Goal: Use online tool/utility: Utilize a website feature to perform a specific function

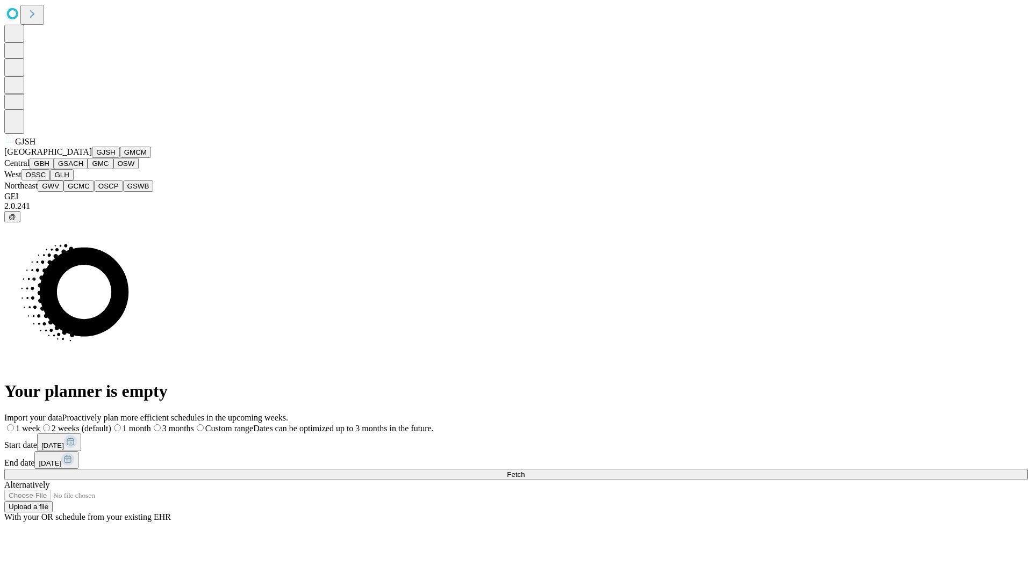
click at [92, 158] on button "GJSH" at bounding box center [106, 152] width 28 height 11
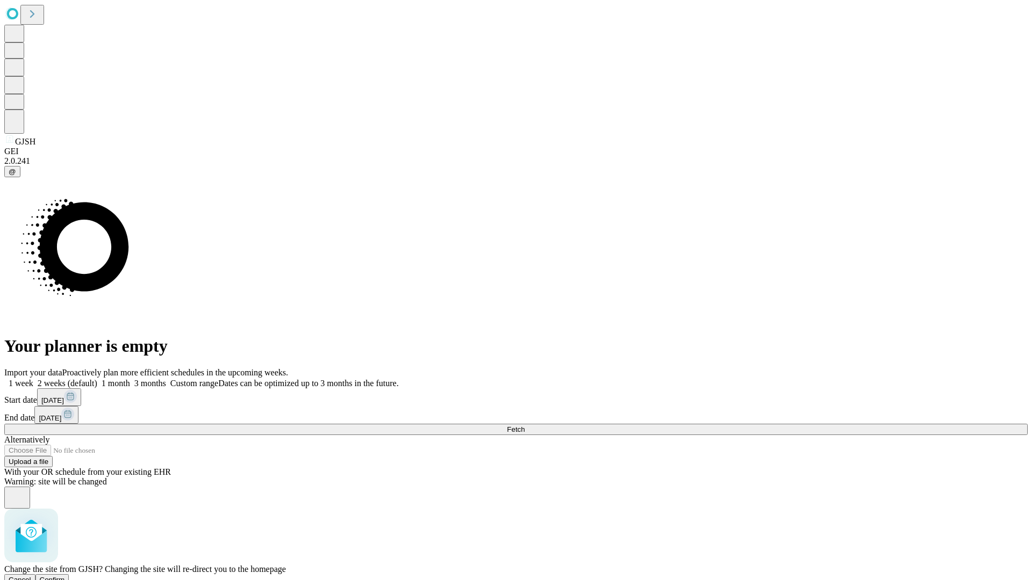
click at [65, 576] on span "Confirm" at bounding box center [52, 580] width 25 height 8
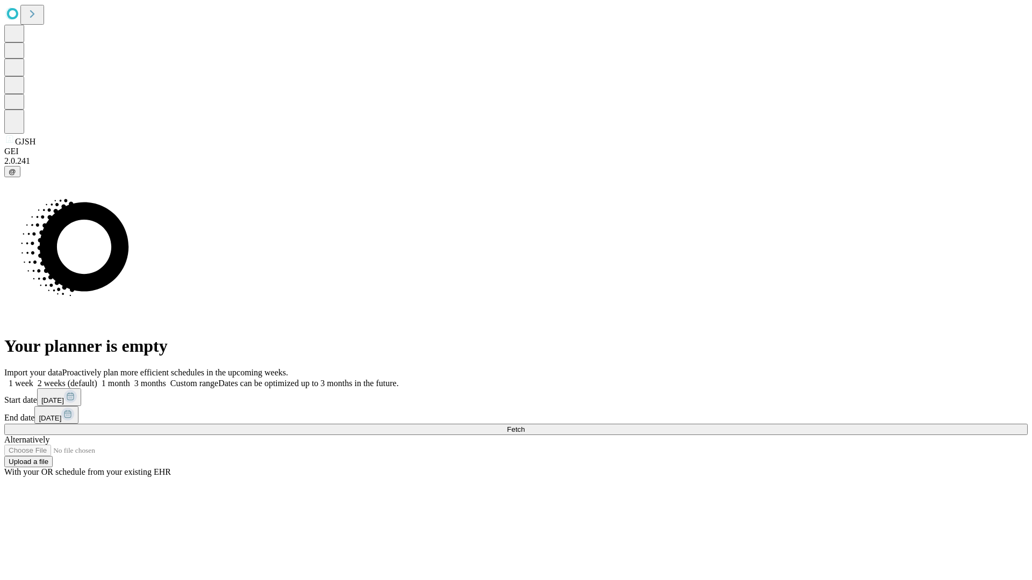
click at [33, 379] on label "1 week" at bounding box center [18, 383] width 29 height 9
click at [525, 426] on span "Fetch" at bounding box center [516, 430] width 18 height 8
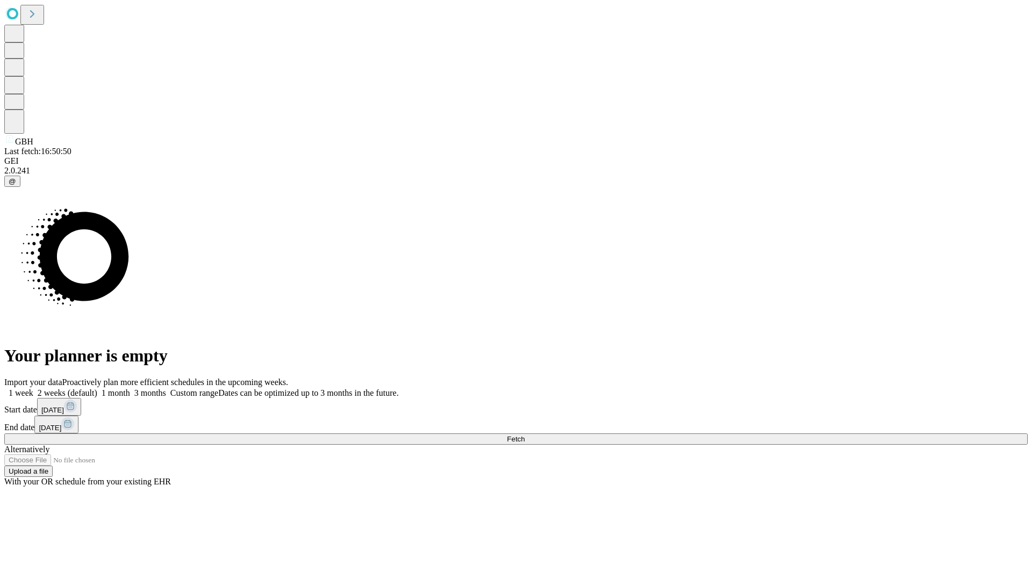
click at [33, 389] on label "1 week" at bounding box center [18, 393] width 29 height 9
click at [525, 435] on span "Fetch" at bounding box center [516, 439] width 18 height 8
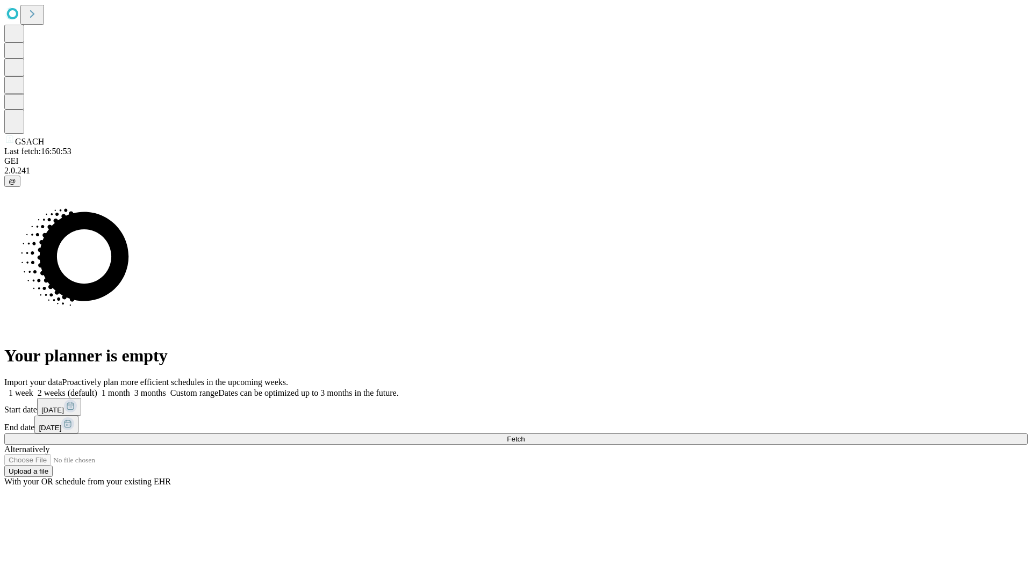
click at [525, 435] on span "Fetch" at bounding box center [516, 439] width 18 height 8
click at [33, 389] on label "1 week" at bounding box center [18, 393] width 29 height 9
click at [525, 435] on span "Fetch" at bounding box center [516, 439] width 18 height 8
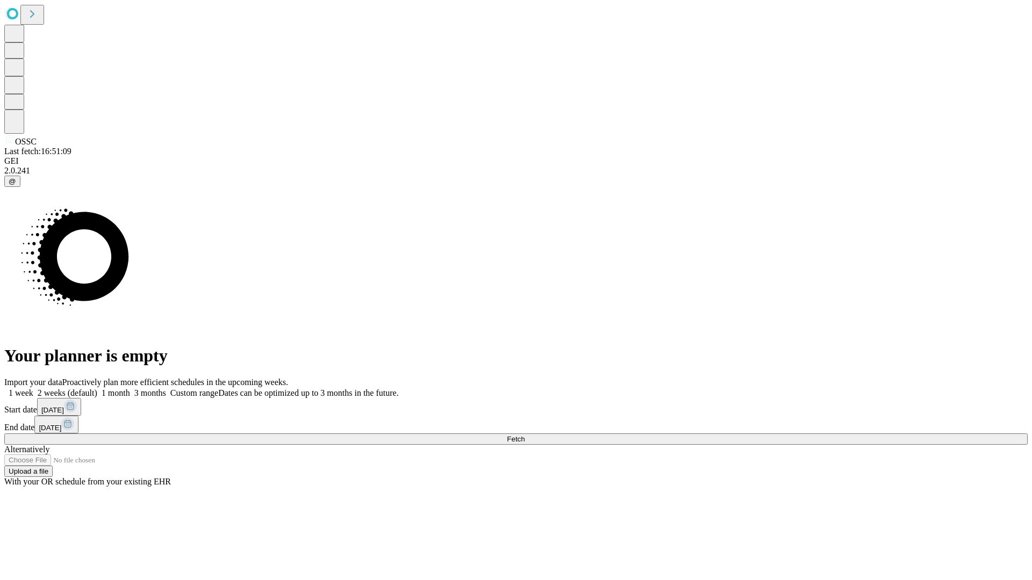
click at [33, 389] on label "1 week" at bounding box center [18, 393] width 29 height 9
click at [525, 435] on span "Fetch" at bounding box center [516, 439] width 18 height 8
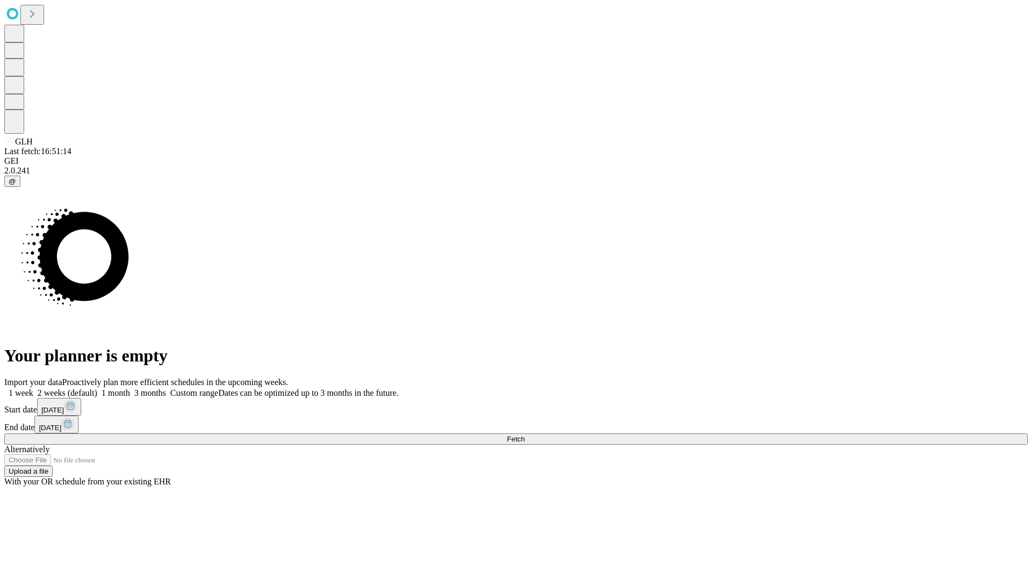
click at [33, 389] on label "1 week" at bounding box center [18, 393] width 29 height 9
click at [525, 435] on span "Fetch" at bounding box center [516, 439] width 18 height 8
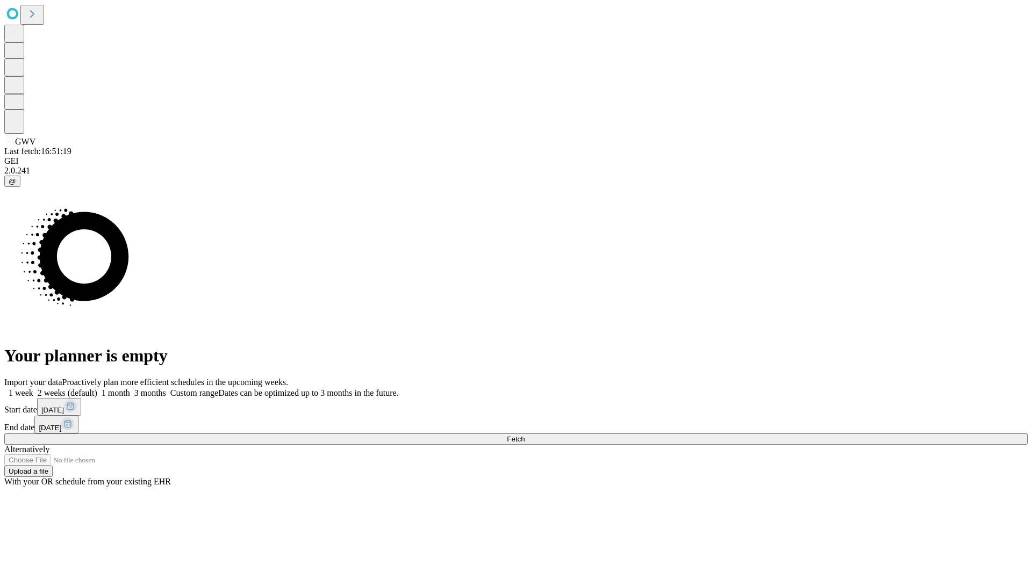
click at [525, 435] on span "Fetch" at bounding box center [516, 439] width 18 height 8
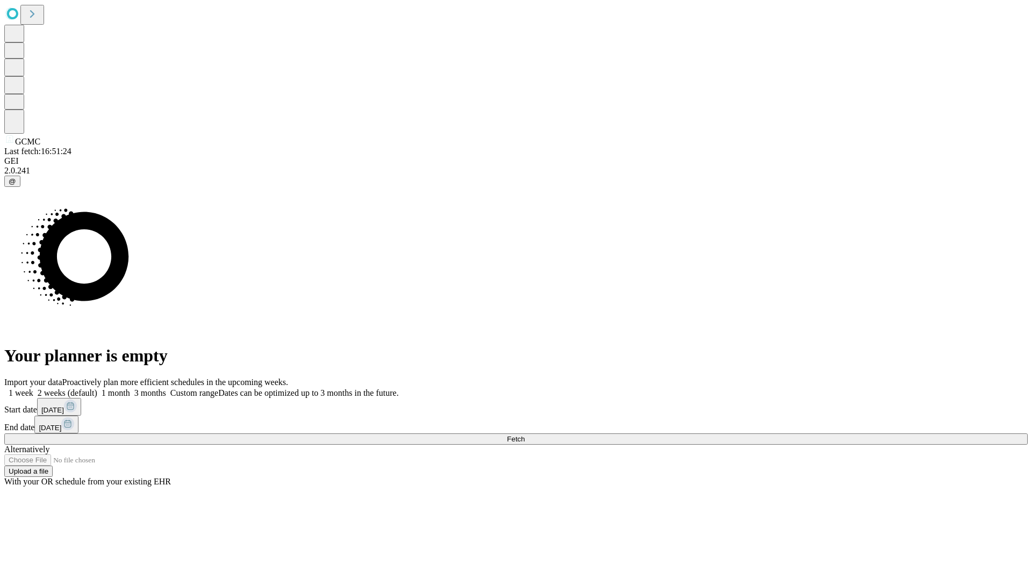
click at [33, 389] on label "1 week" at bounding box center [18, 393] width 29 height 9
click at [525, 435] on span "Fetch" at bounding box center [516, 439] width 18 height 8
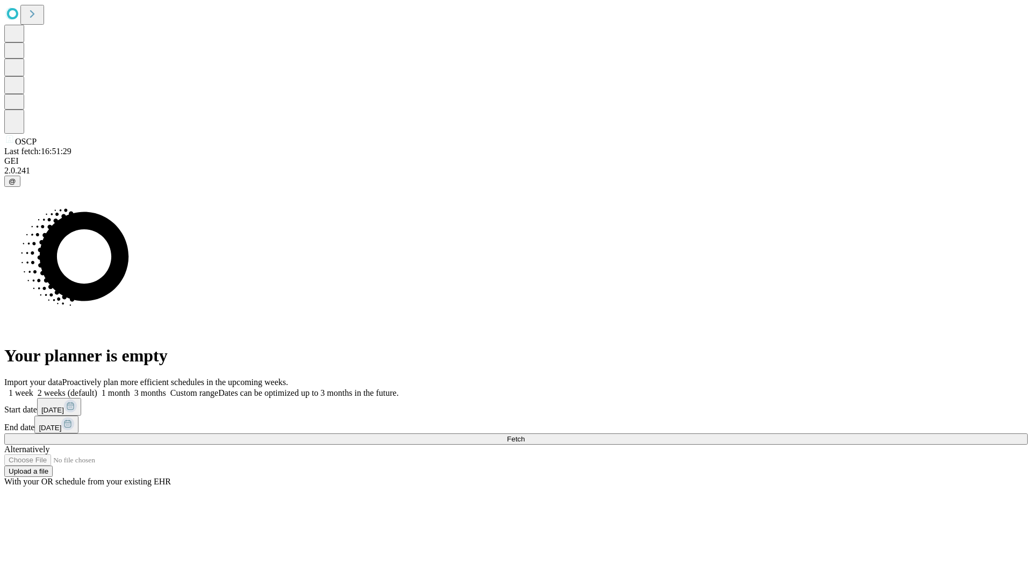
click at [33, 389] on label "1 week" at bounding box center [18, 393] width 29 height 9
click at [525, 435] on span "Fetch" at bounding box center [516, 439] width 18 height 8
